Goal: Task Accomplishment & Management: Manage account settings

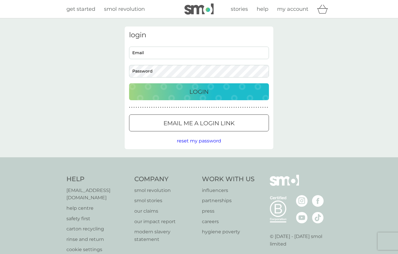
click at [136, 55] on input "Email" at bounding box center [199, 53] width 140 height 13
type input "janandhoward74@icloud.com"
click at [230, 93] on div "Login" at bounding box center [199, 91] width 128 height 9
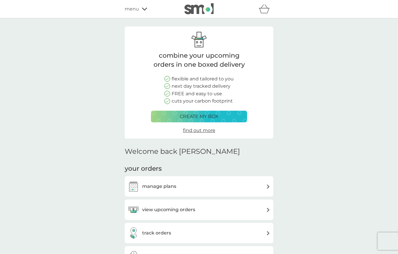
click at [239, 183] on div "manage plans" at bounding box center [199, 187] width 143 height 12
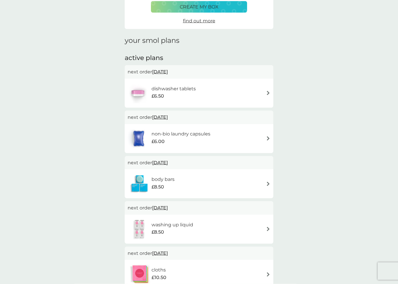
scroll to position [51, 0]
click at [268, 181] on img at bounding box center [268, 183] width 4 height 4
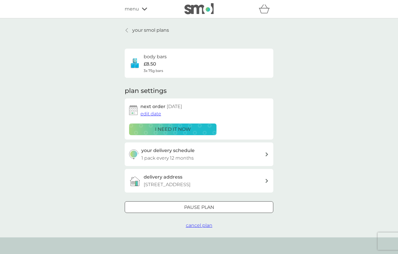
click at [150, 115] on span "edit date" at bounding box center [150, 114] width 21 height 6
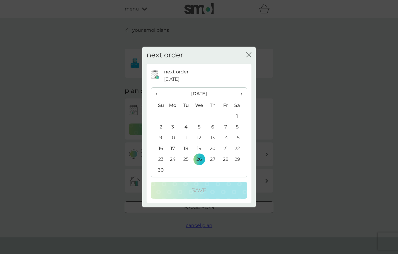
click at [157, 98] on span "‹" at bounding box center [159, 94] width 6 height 12
click at [172, 141] on td "13" at bounding box center [172, 138] width 13 height 11
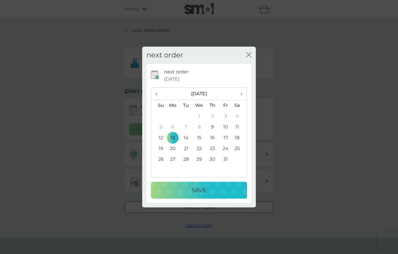
click at [209, 194] on div "Save" at bounding box center [199, 190] width 84 height 9
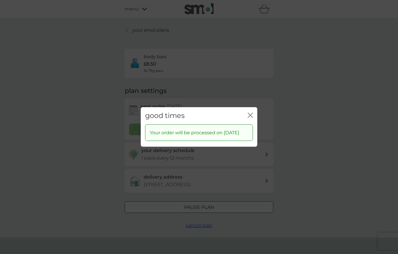
click at [252, 114] on icon "close" at bounding box center [250, 115] width 5 height 5
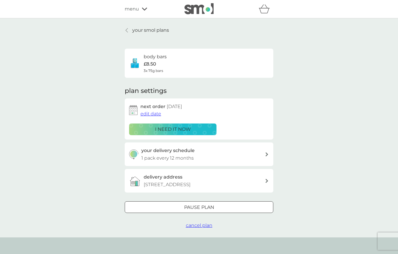
click at [129, 33] on link "your smol plans" at bounding box center [147, 31] width 44 height 8
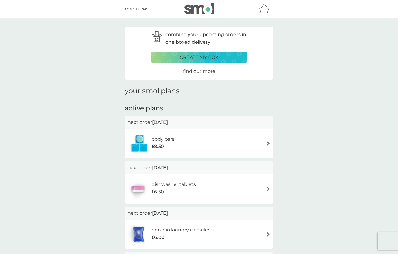
click at [145, 9] on icon at bounding box center [144, 9] width 5 height 3
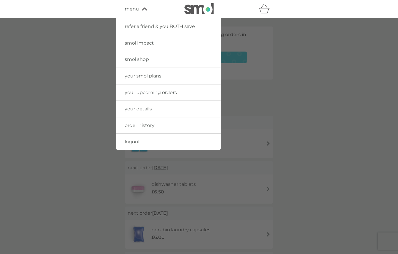
click at [136, 143] on span "logout" at bounding box center [132, 142] width 15 height 6
